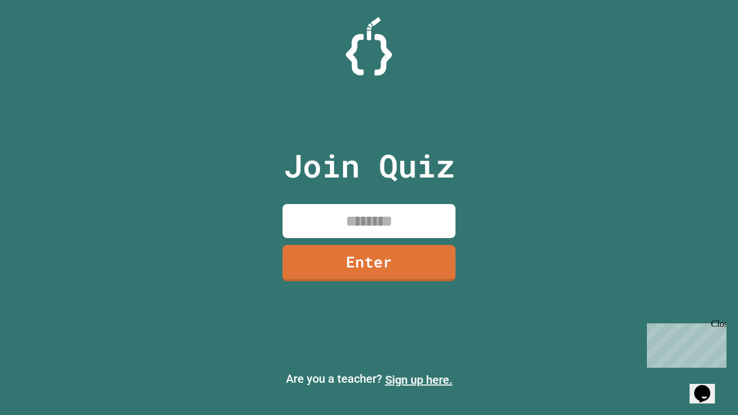
click at [418, 380] on link "Sign up here." at bounding box center [418, 380] width 67 height 14
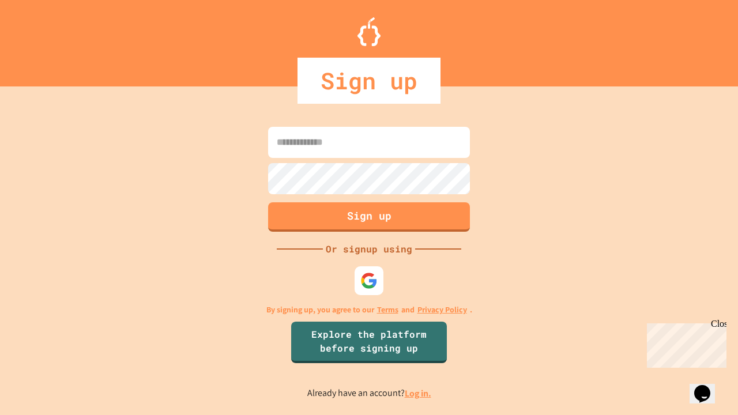
click at [418, 393] on link "Log in." at bounding box center [418, 393] width 27 height 12
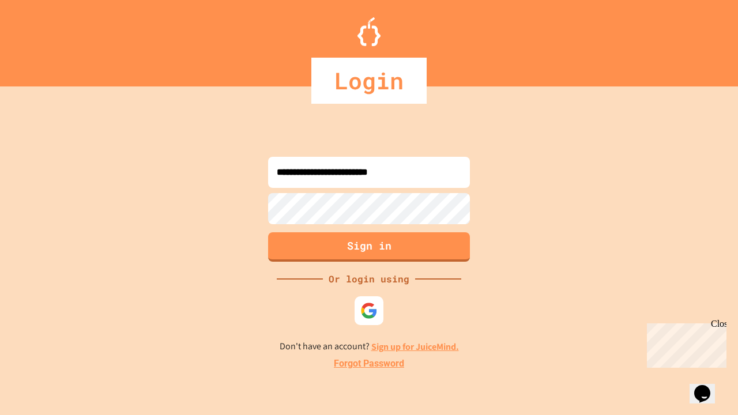
type input "**********"
